Goal: Task Accomplishment & Management: Manage account settings

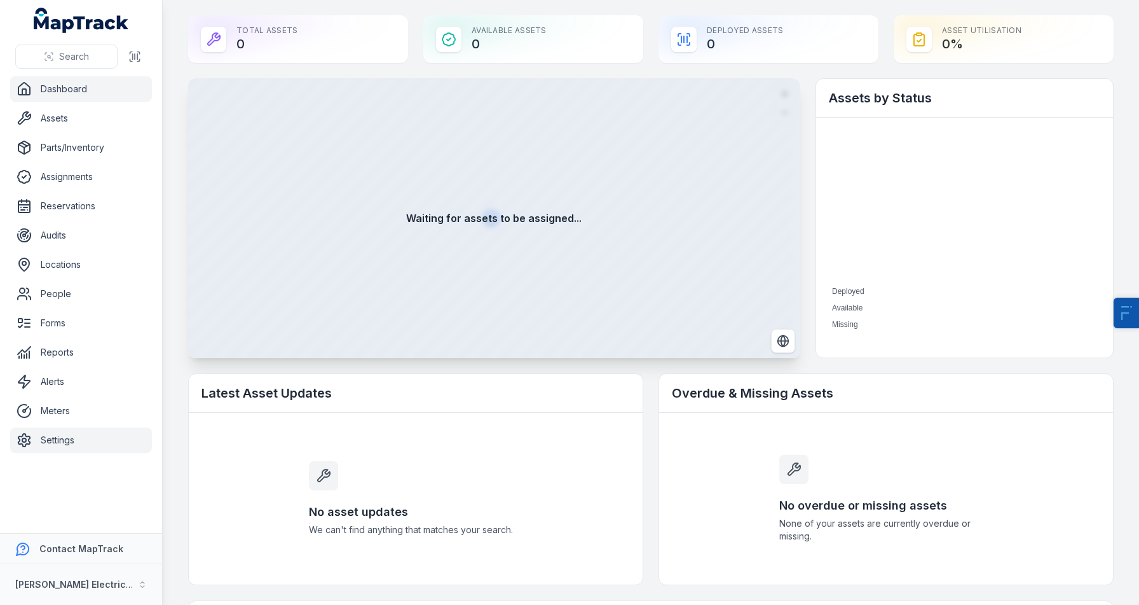
click at [61, 448] on link "Settings" at bounding box center [81, 439] width 142 height 25
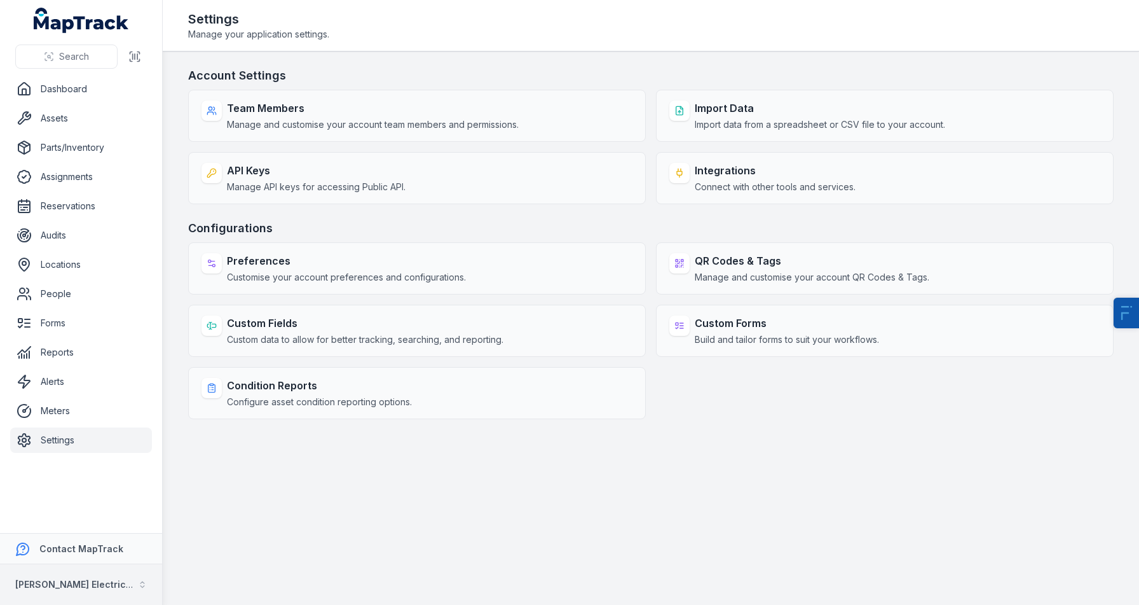
click at [90, 569] on button "[PERSON_NAME] Electrical" at bounding box center [81, 584] width 162 height 41
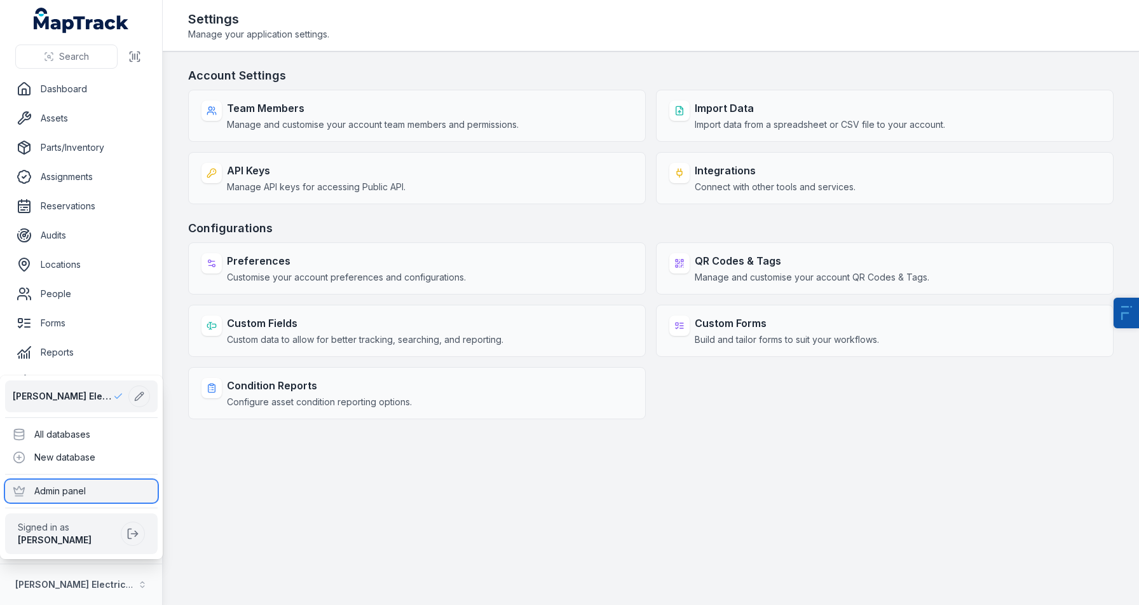
click at [93, 489] on div "Admin panel" at bounding box center [81, 490] width 153 height 23
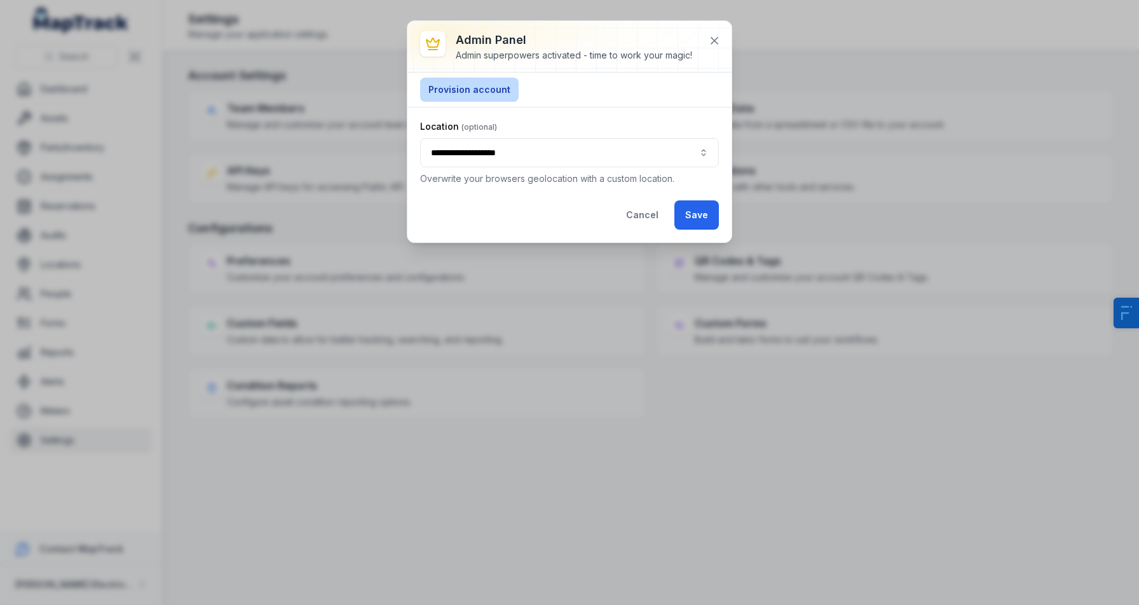
click at [469, 90] on button "Provision account" at bounding box center [469, 90] width 99 height 24
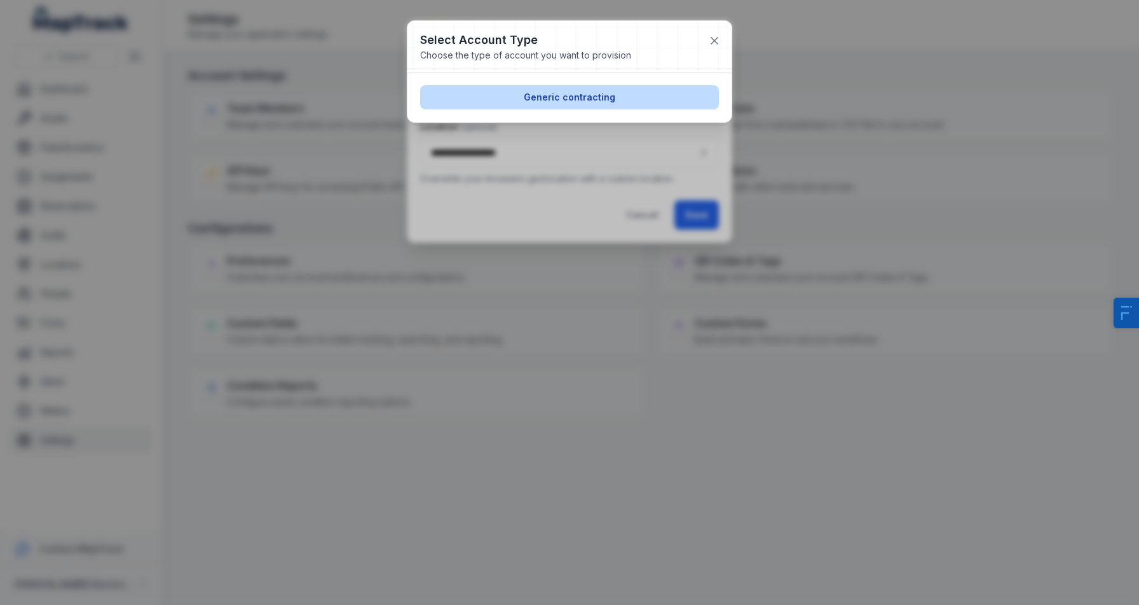
click at [577, 102] on button "Generic contracting" at bounding box center [569, 97] width 299 height 24
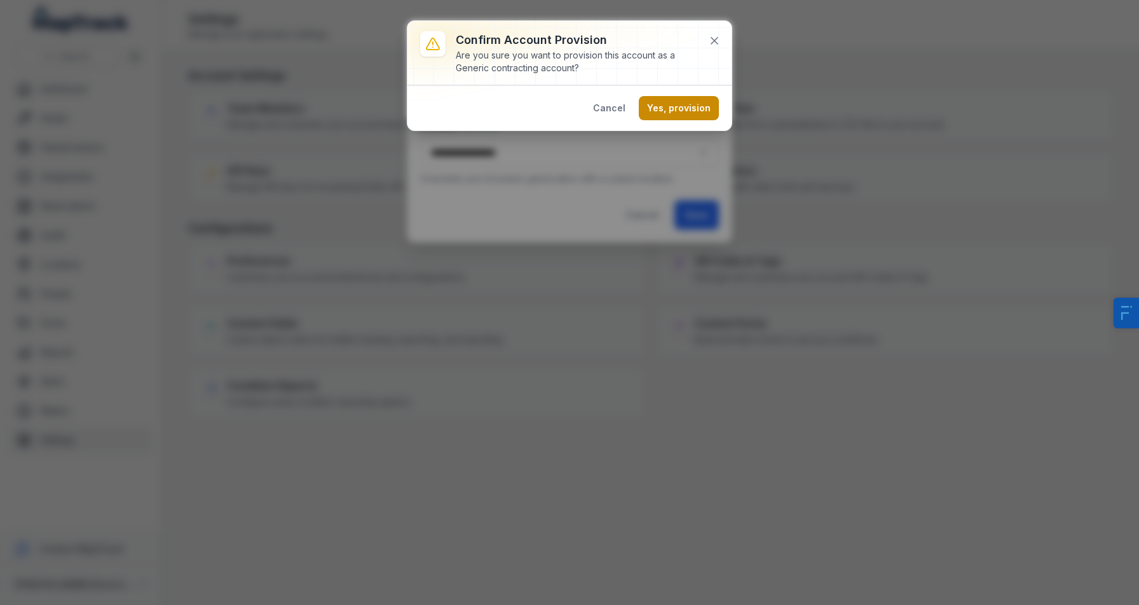
click at [681, 112] on button "Yes, provision" at bounding box center [679, 108] width 80 height 24
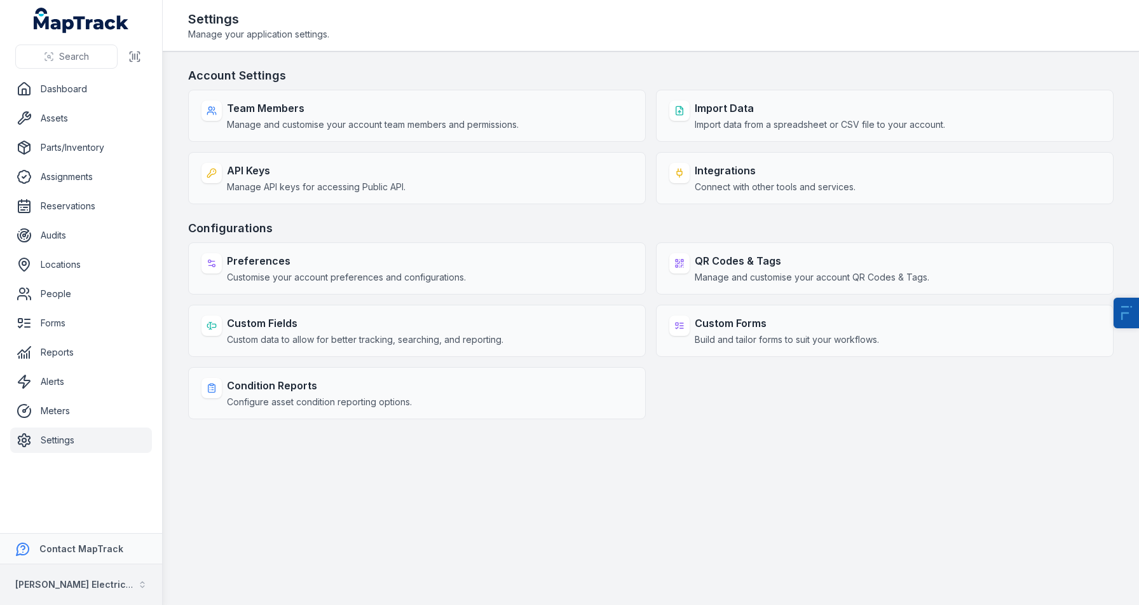
click at [83, 582] on button "[PERSON_NAME] Electrical" at bounding box center [81, 584] width 162 height 41
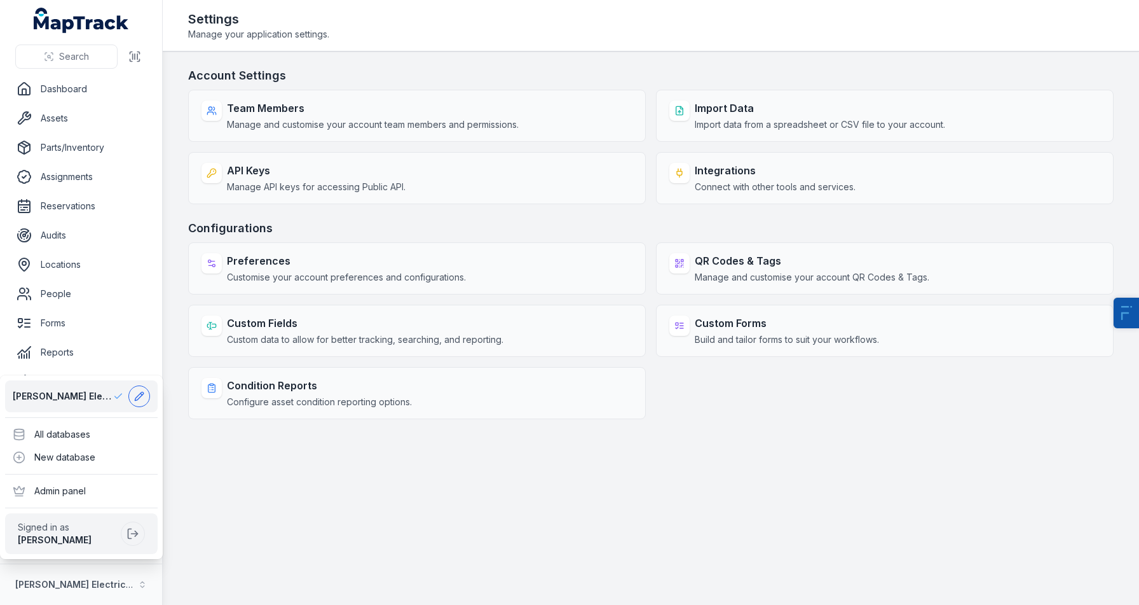
click at [135, 391] on icon at bounding box center [139, 396] width 10 height 10
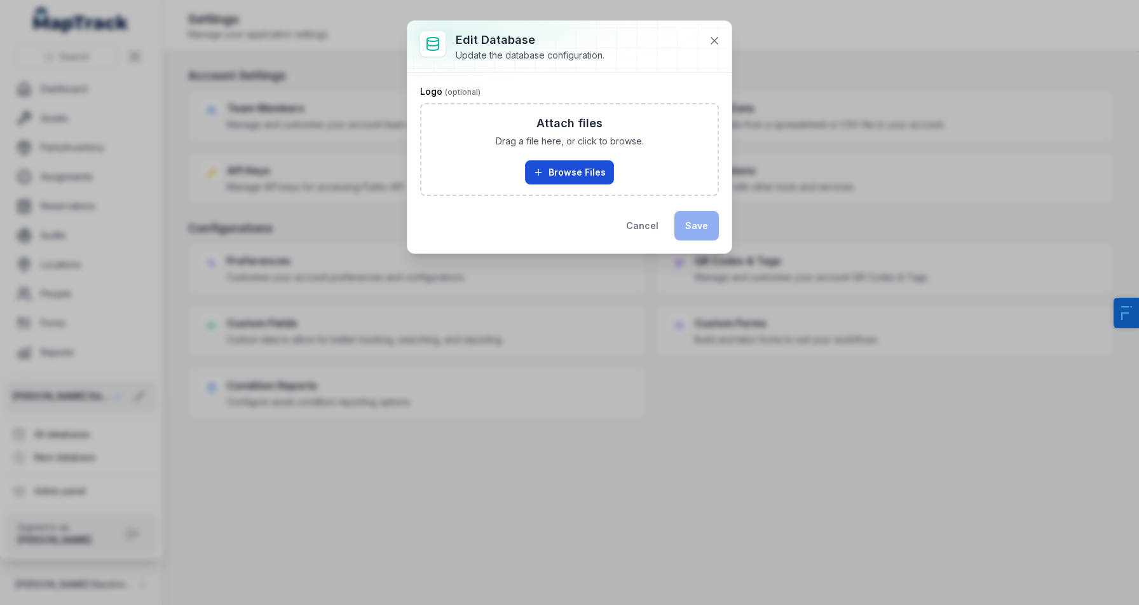
click at [566, 172] on button "Browse Files" at bounding box center [569, 172] width 89 height 24
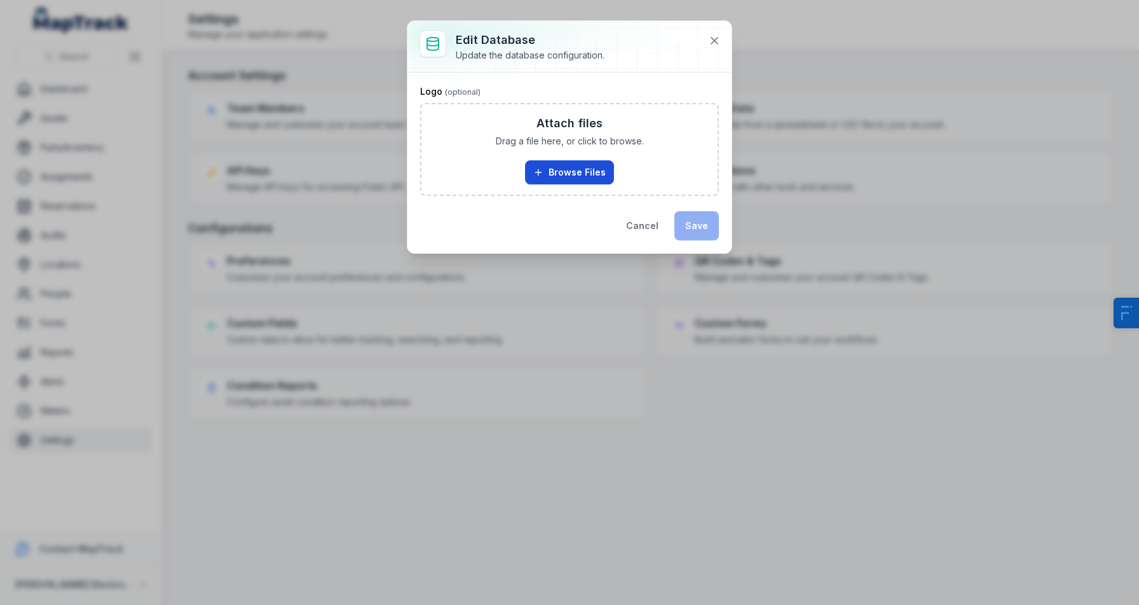
click at [591, 172] on button "Browse Files" at bounding box center [569, 172] width 89 height 24
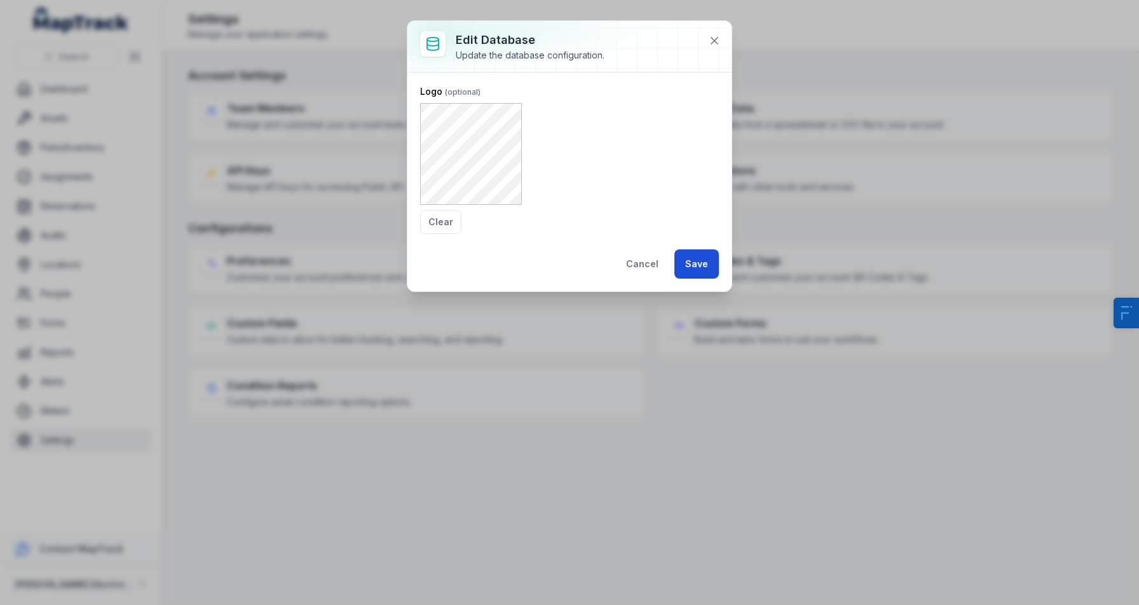
click at [704, 268] on button "Save" at bounding box center [697, 263] width 45 height 29
